Goal: Task Accomplishment & Management: Manage account settings

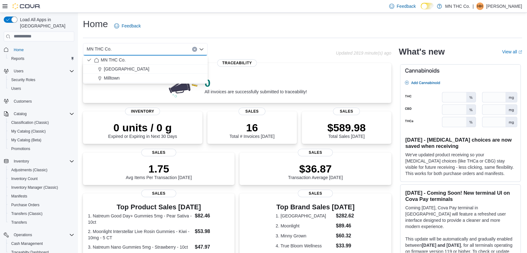
click at [181, 24] on div "Home Feedback" at bounding box center [302, 26] width 439 height 16
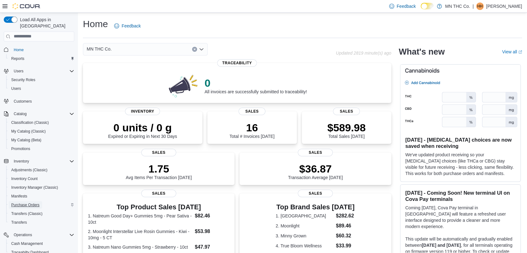
click at [35, 202] on span "Purchase Orders" at bounding box center [25, 204] width 28 height 5
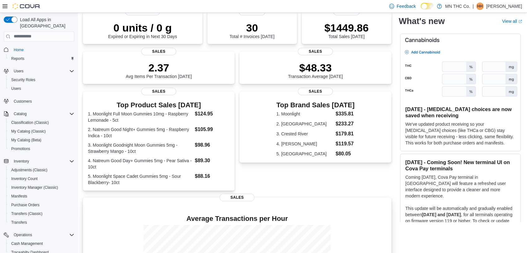
scroll to position [104, 0]
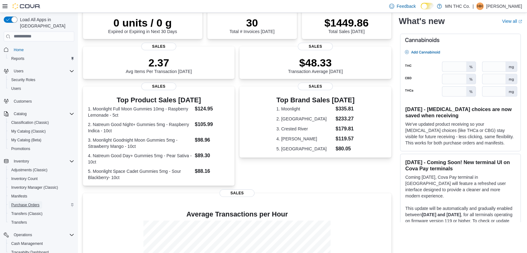
click at [25, 202] on span "Purchase Orders" at bounding box center [25, 204] width 28 height 5
